Goal: Task Accomplishment & Management: Manage account settings

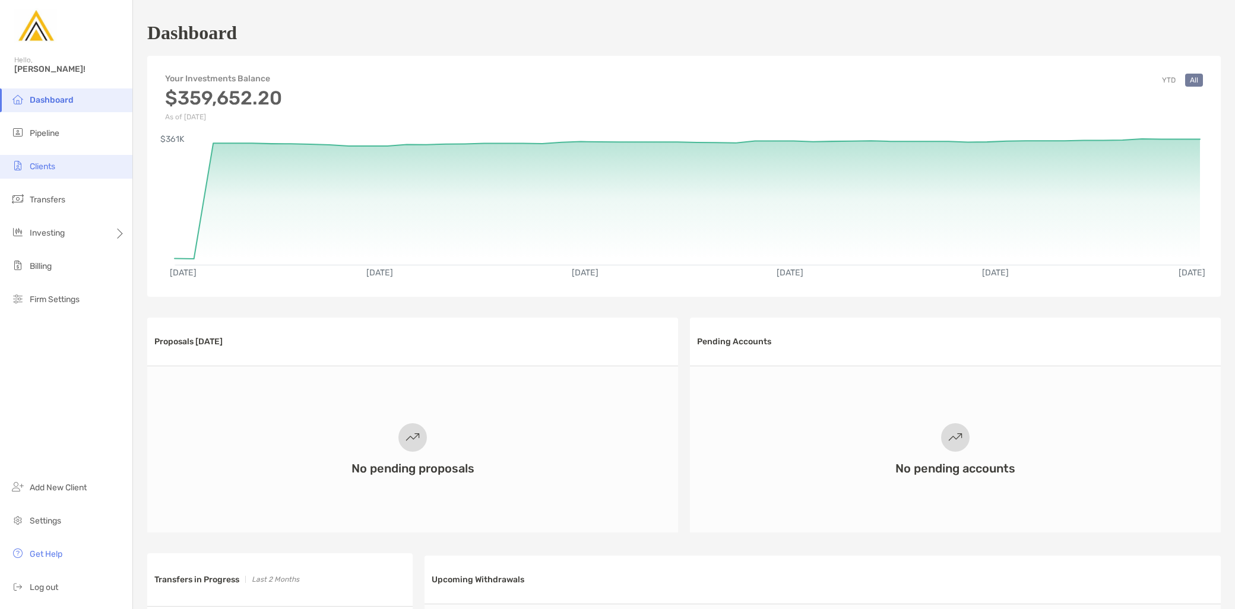
click at [67, 158] on li "Clients" at bounding box center [66, 167] width 132 height 24
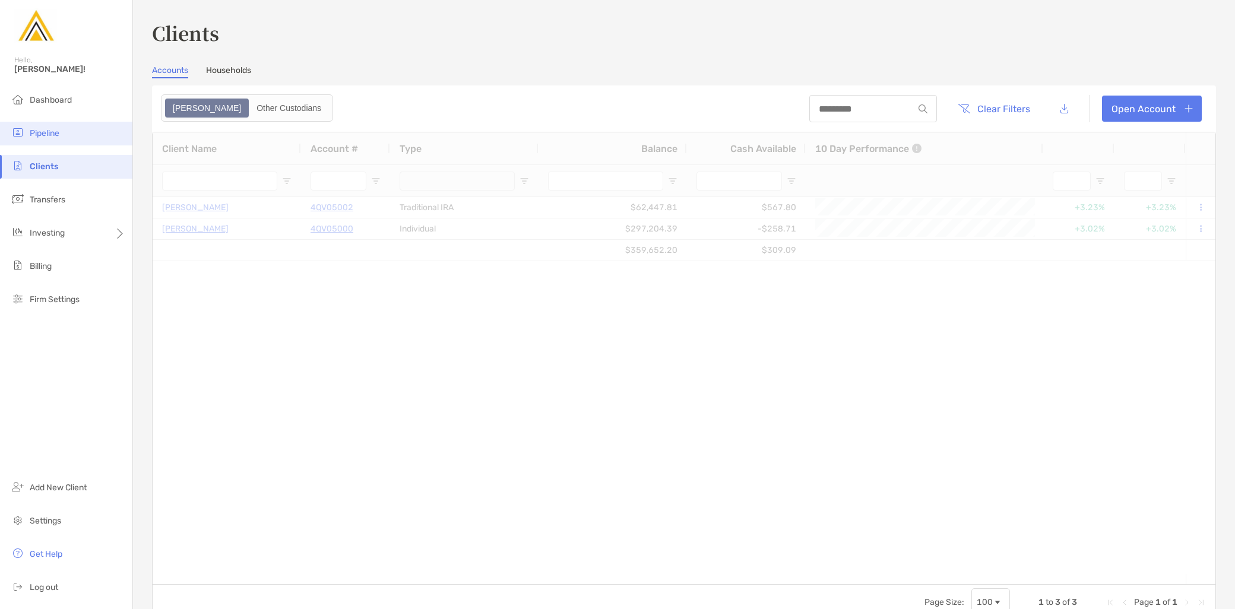
click at [46, 134] on span "Pipeline" at bounding box center [45, 133] width 30 height 10
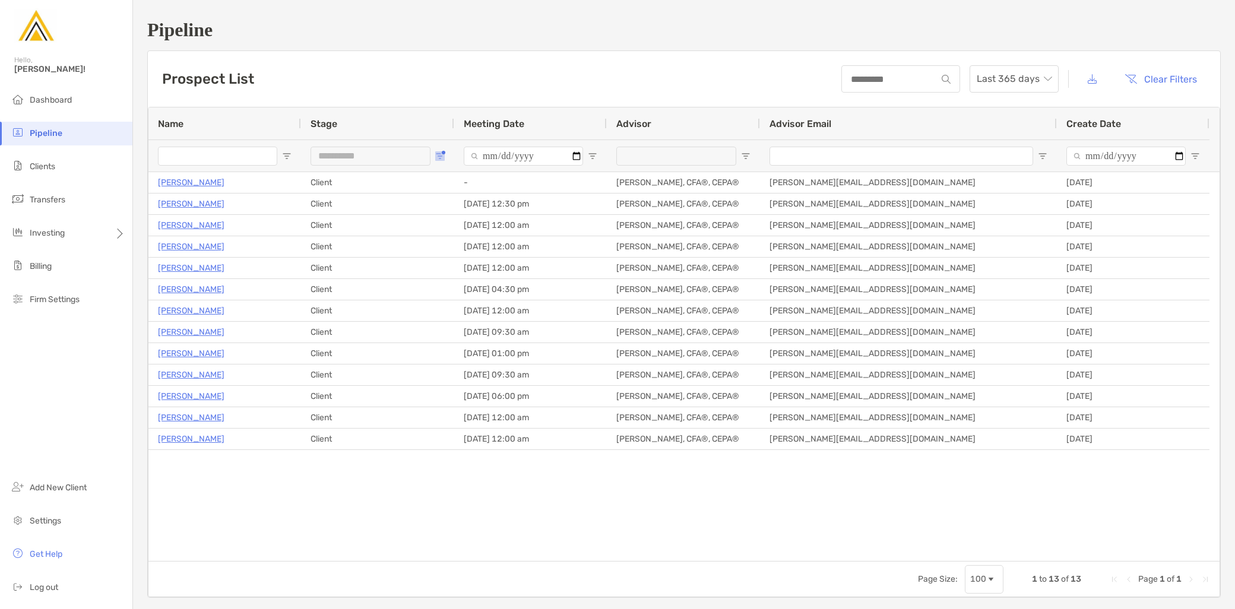
click at [443, 156] on span "Open Filter Menu" at bounding box center [439, 155] width 9 height 9
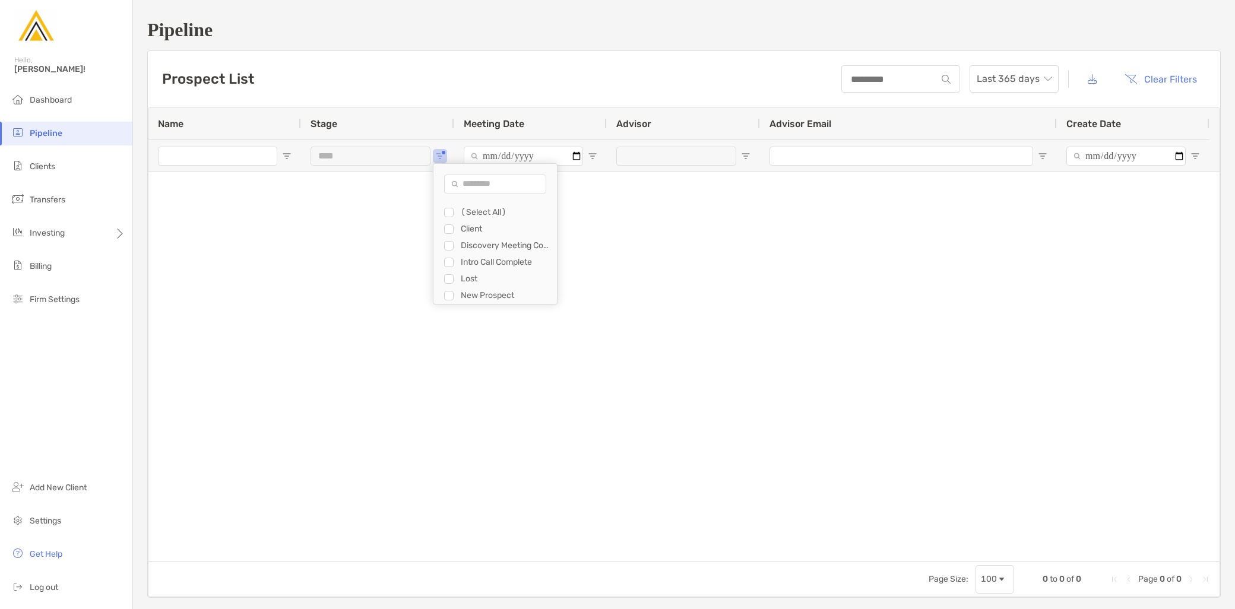
type input "**********"
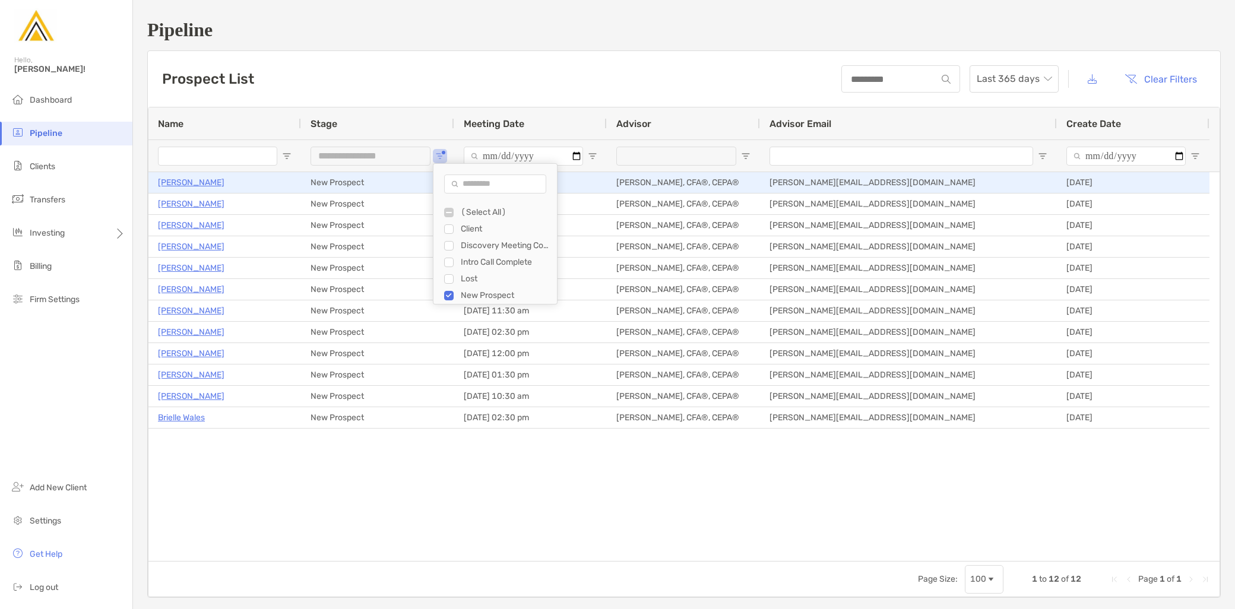
click at [208, 180] on p "Michele Morris" at bounding box center [191, 182] width 66 height 15
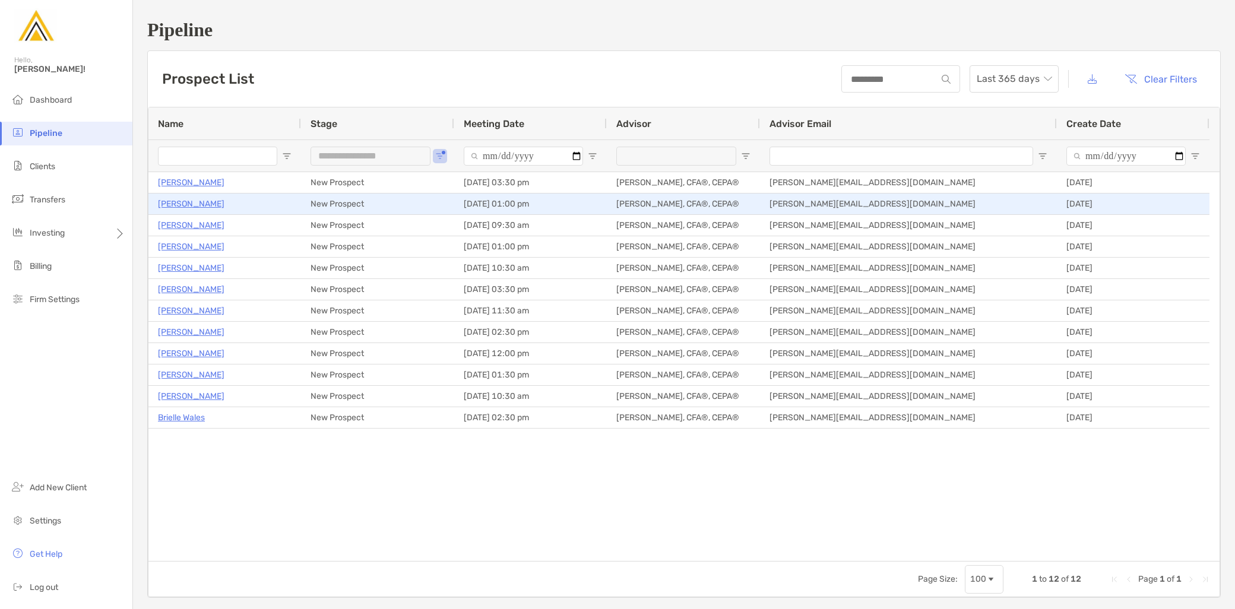
click at [193, 202] on p "Liam Hamill" at bounding box center [191, 203] width 66 height 15
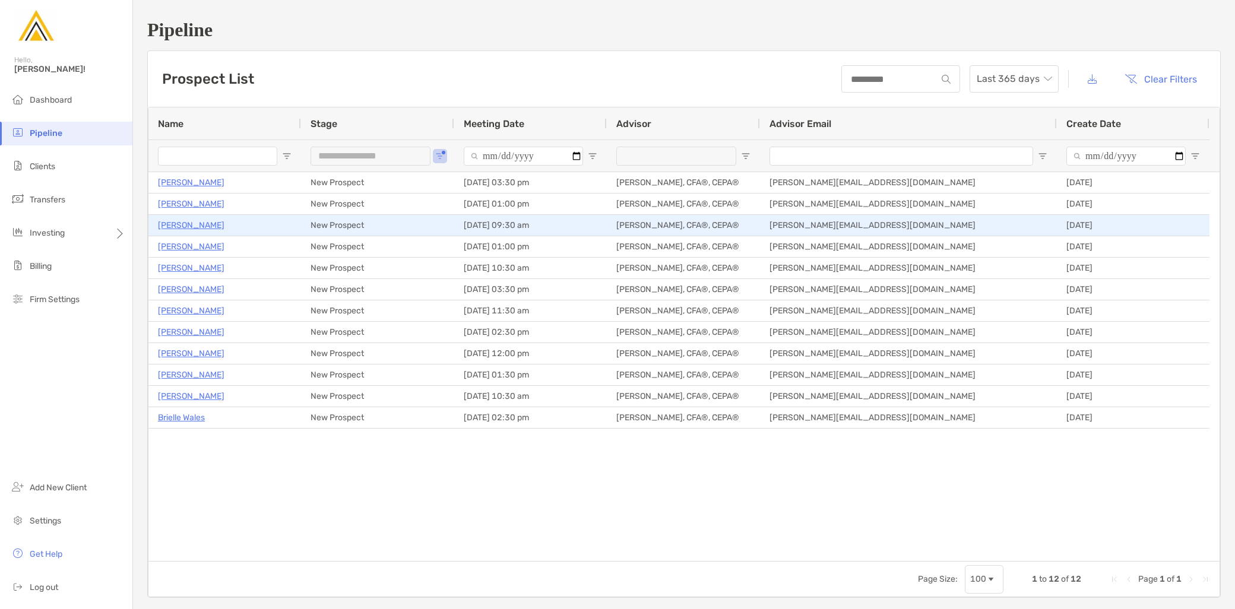
click at [193, 227] on p "Jennifer Dearlove" at bounding box center [191, 225] width 66 height 15
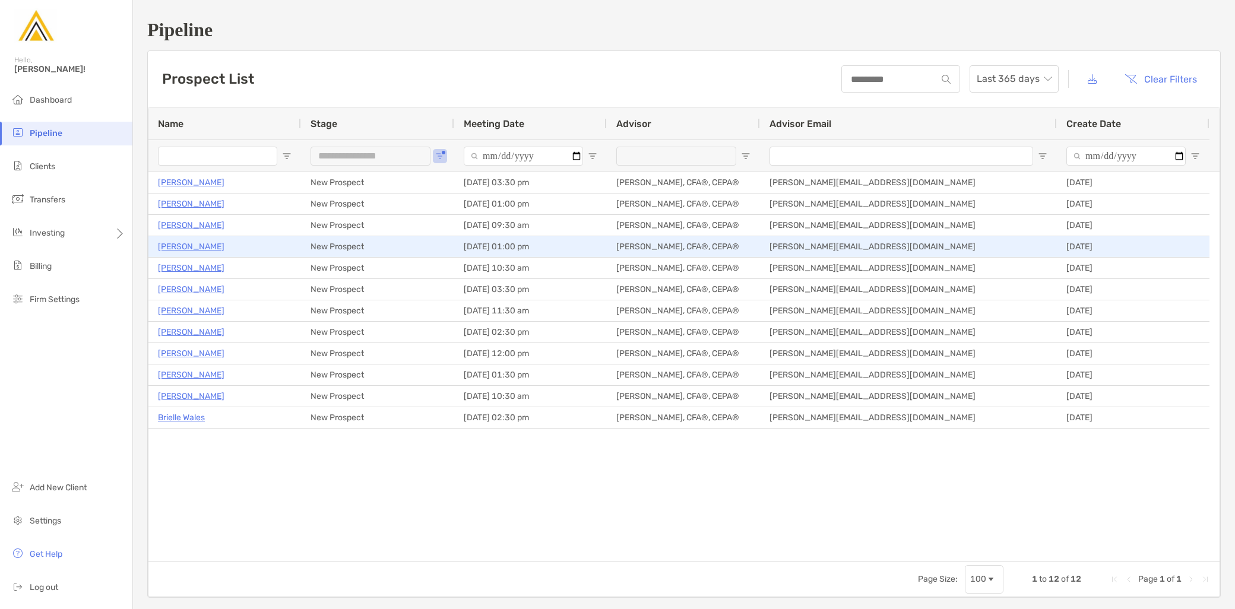
click at [195, 246] on p "Heather Bennett" at bounding box center [191, 246] width 66 height 15
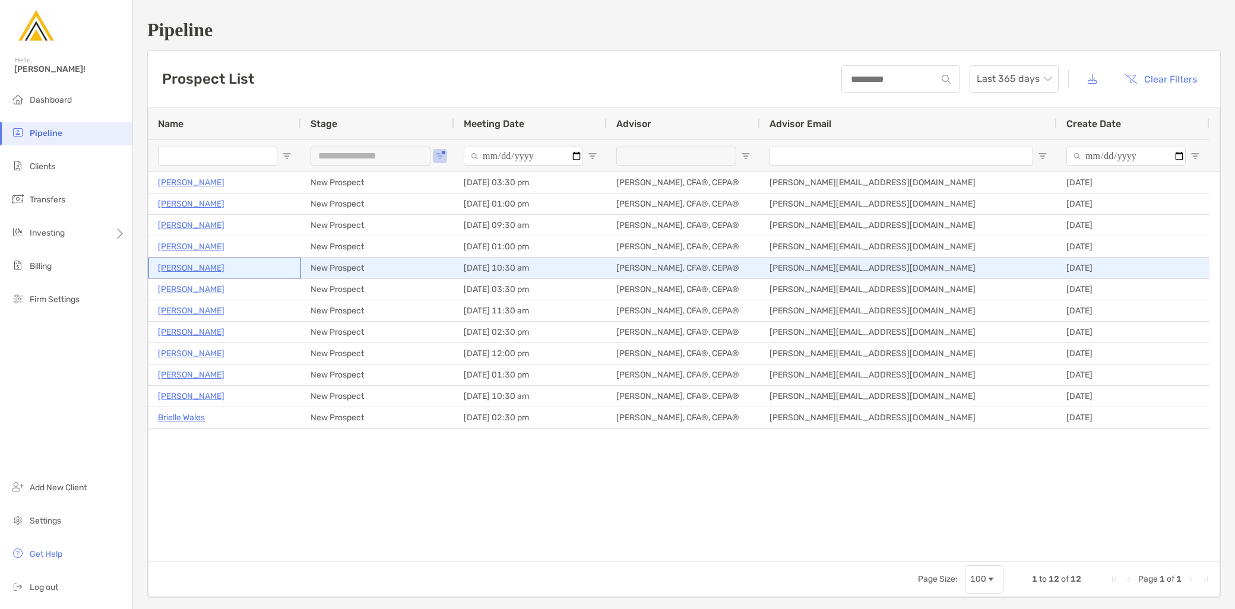
click at [176, 269] on p "[PERSON_NAME]" at bounding box center [191, 268] width 66 height 15
